Goal: Register for event/course

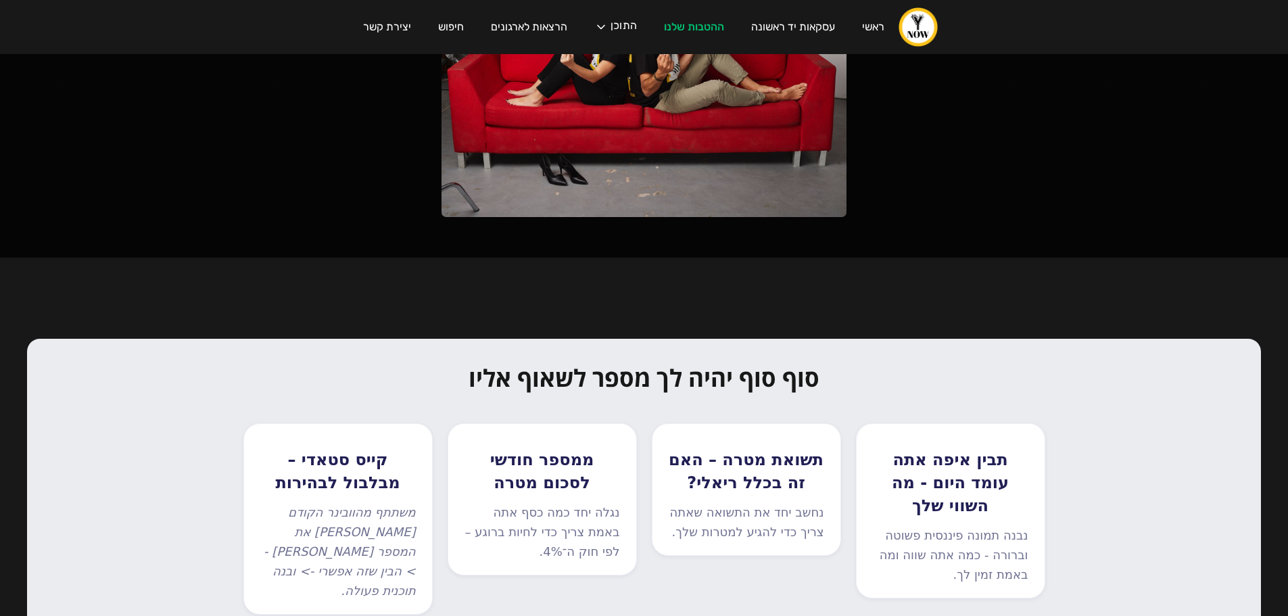
scroll to position [255, 0]
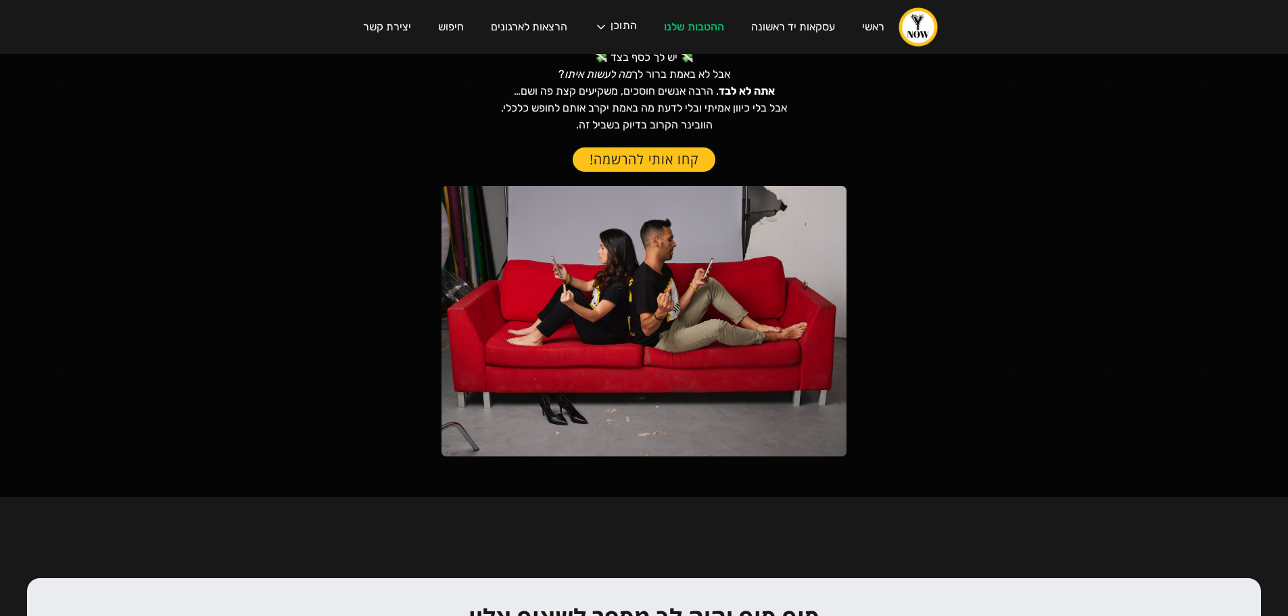
drag, startPoint x: 877, startPoint y: 0, endPoint x: 965, endPoint y: 201, distance: 219.2
click at [961, 203] on div "וובינר כסף עם כיוון- מאיה ויהודה דביר עם קהילת Ynow 16 בספטמבר, 2025 20:00-21:0…" at bounding box center [644, 148] width 1288 height 698
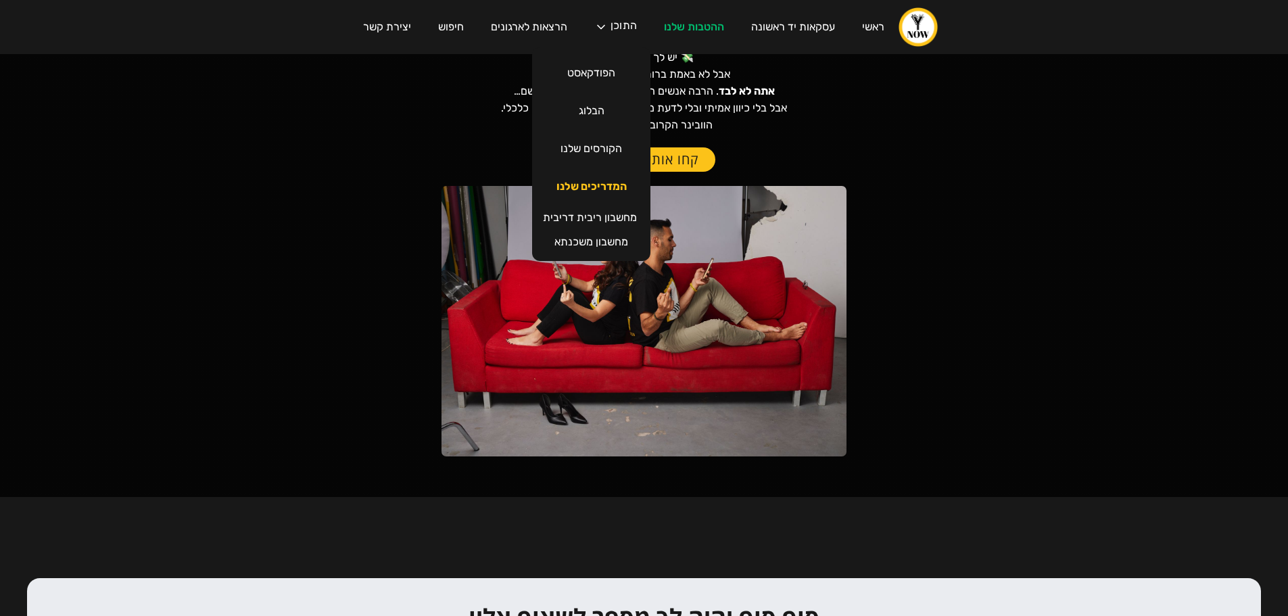
click at [607, 190] on link "המדריכים שלנו" at bounding box center [591, 187] width 97 height 38
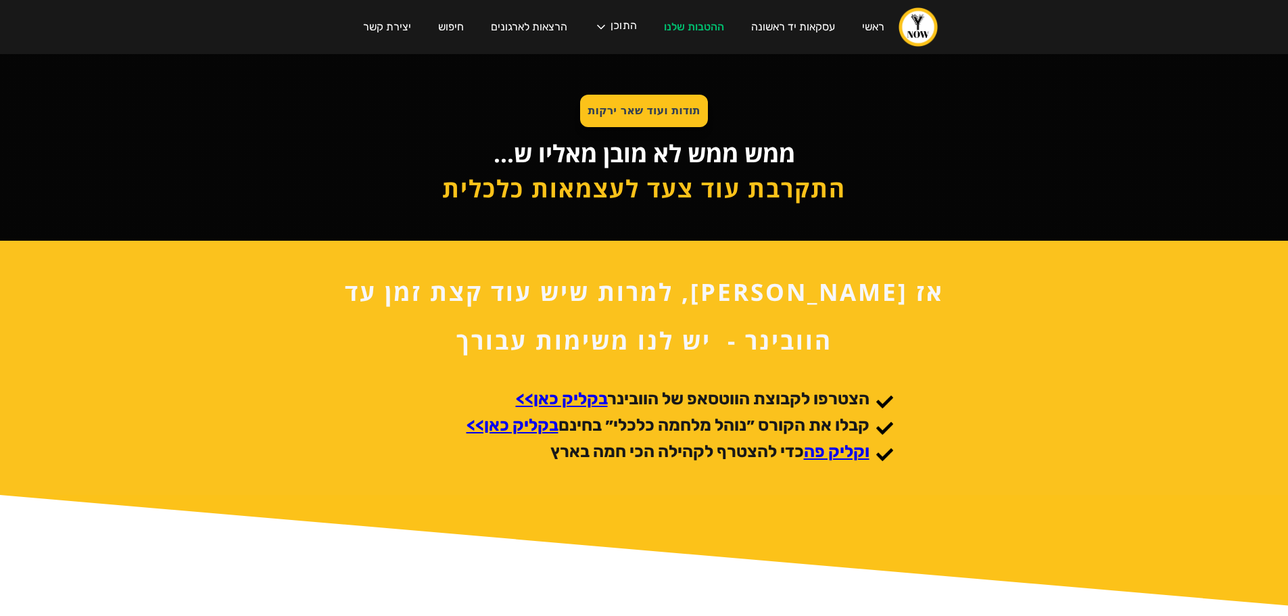
click at [520, 425] on strong "בקליק כאן>>" at bounding box center [513, 425] width 92 height 20
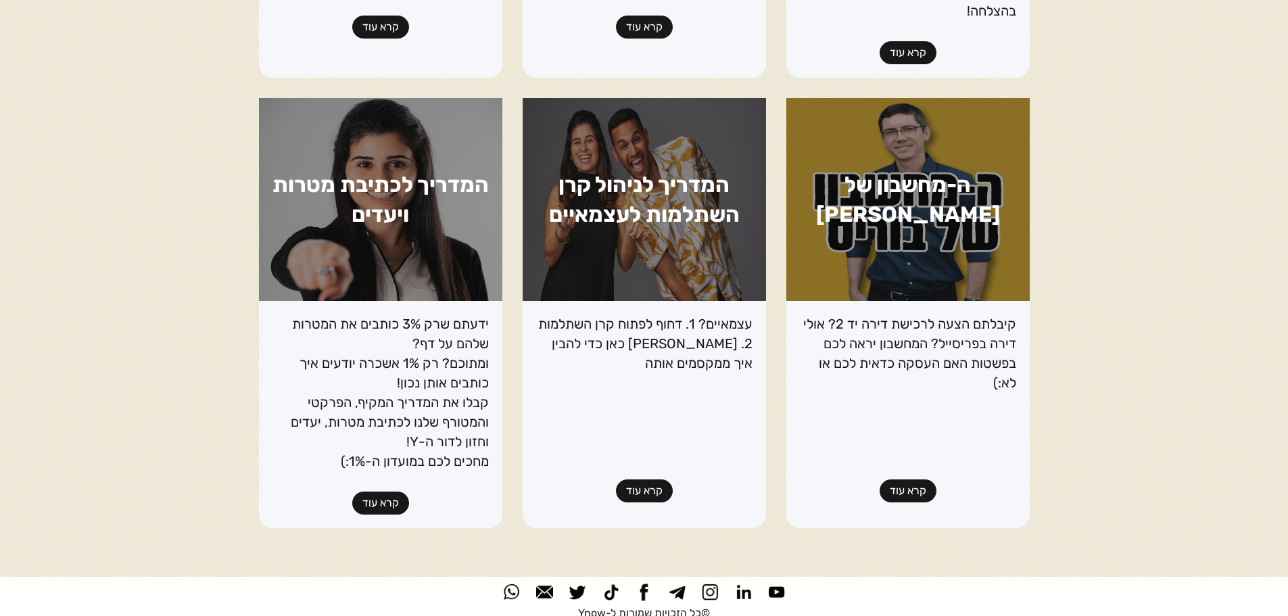
scroll to position [1556, 0]
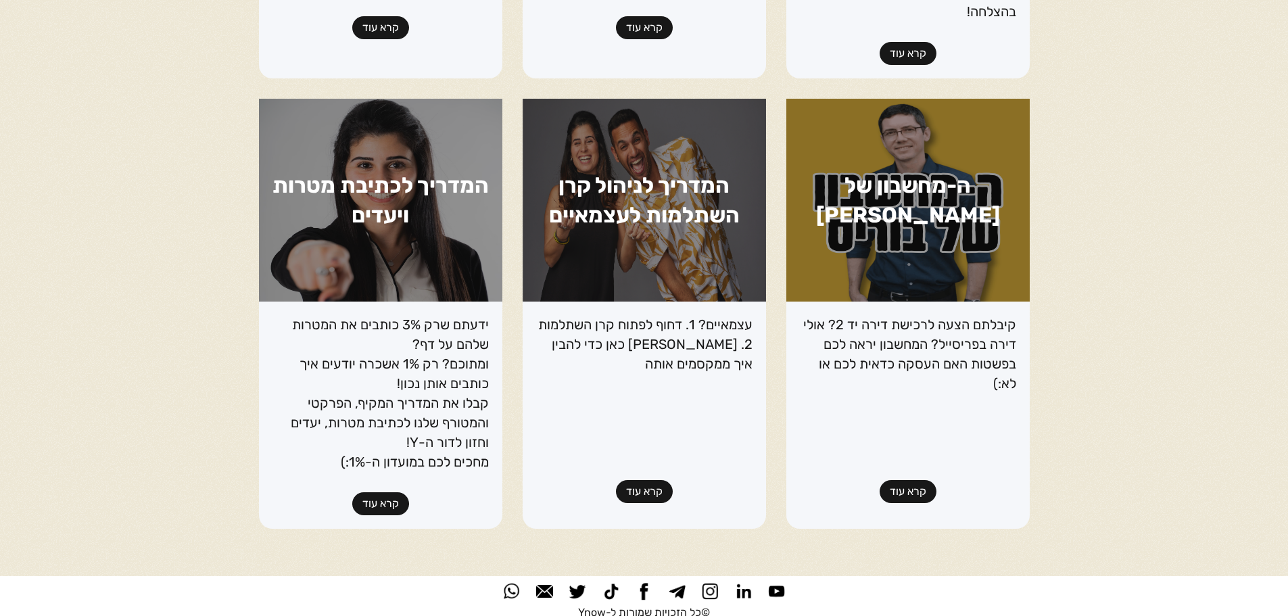
click at [379, 492] on link "קרא עוד" at bounding box center [380, 503] width 57 height 23
